Goal: Navigation & Orientation: Find specific page/section

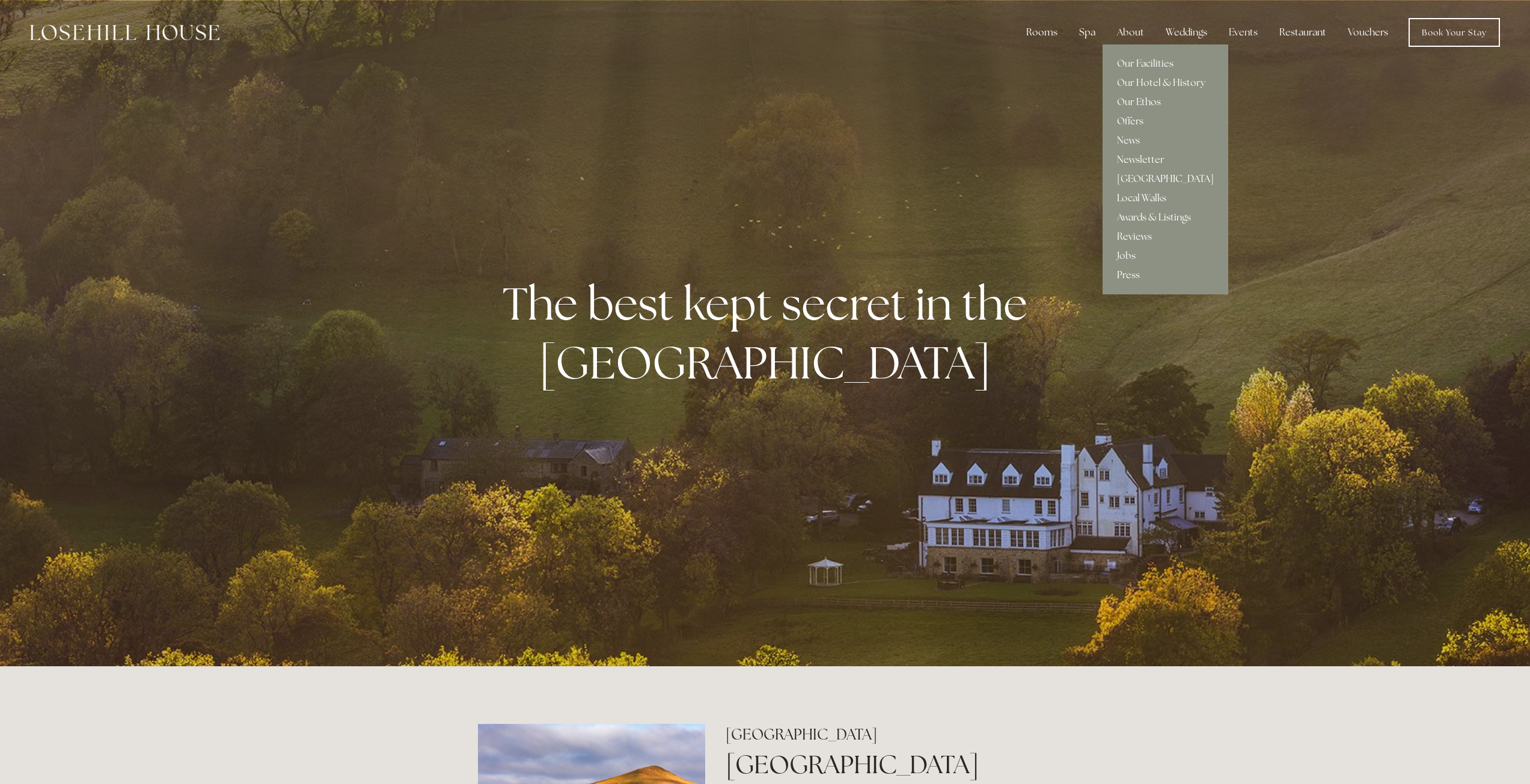
click at [1154, 174] on link "[GEOGRAPHIC_DATA]" at bounding box center [1165, 179] width 125 height 19
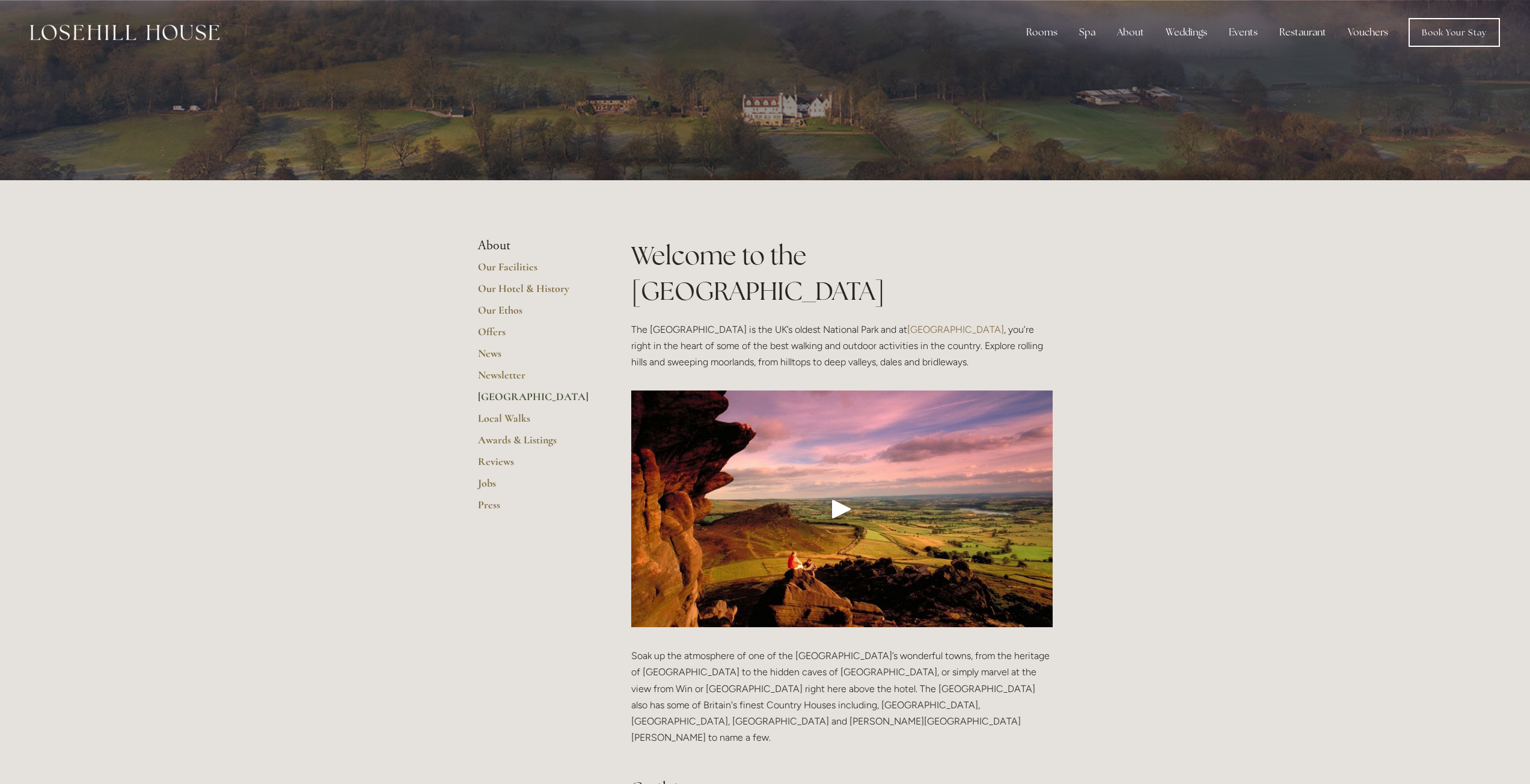
drag, startPoint x: 1225, startPoint y: 312, endPoint x: 1171, endPoint y: 93, distance: 225.6
click at [1060, 80] on link "Your Stay" at bounding box center [1050, 83] width 77 height 19
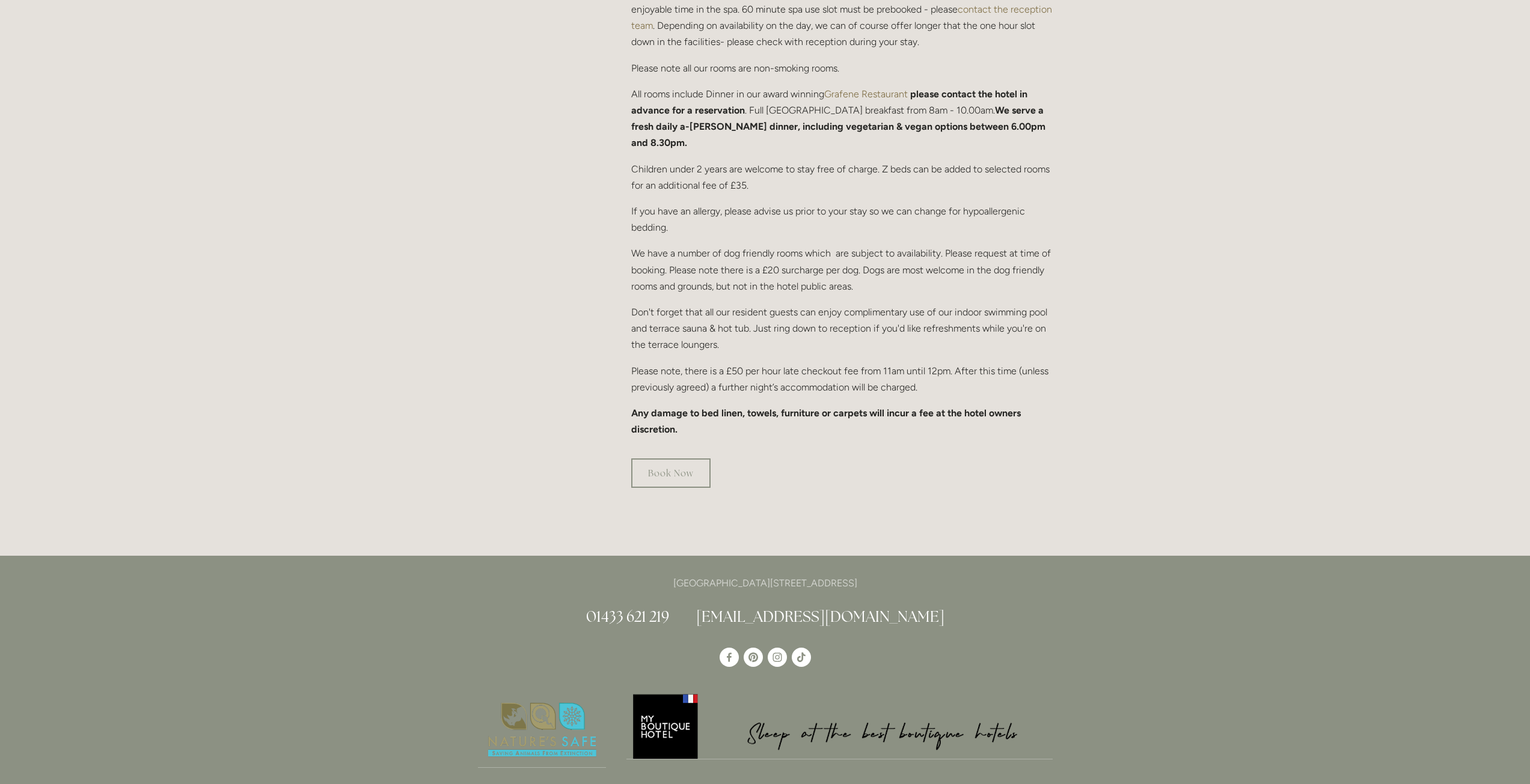
scroll to position [601, 0]
